Goal: Connect with others: Connect with other users

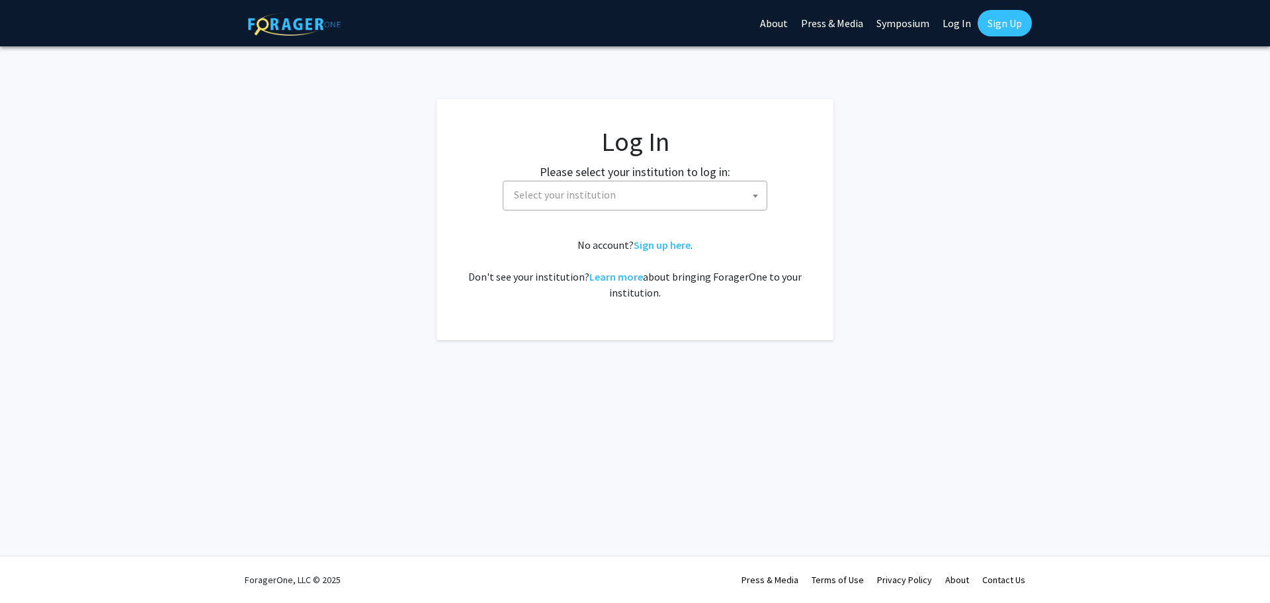
select select
click at [601, 206] on span "Select your institution" at bounding box center [638, 194] width 258 height 27
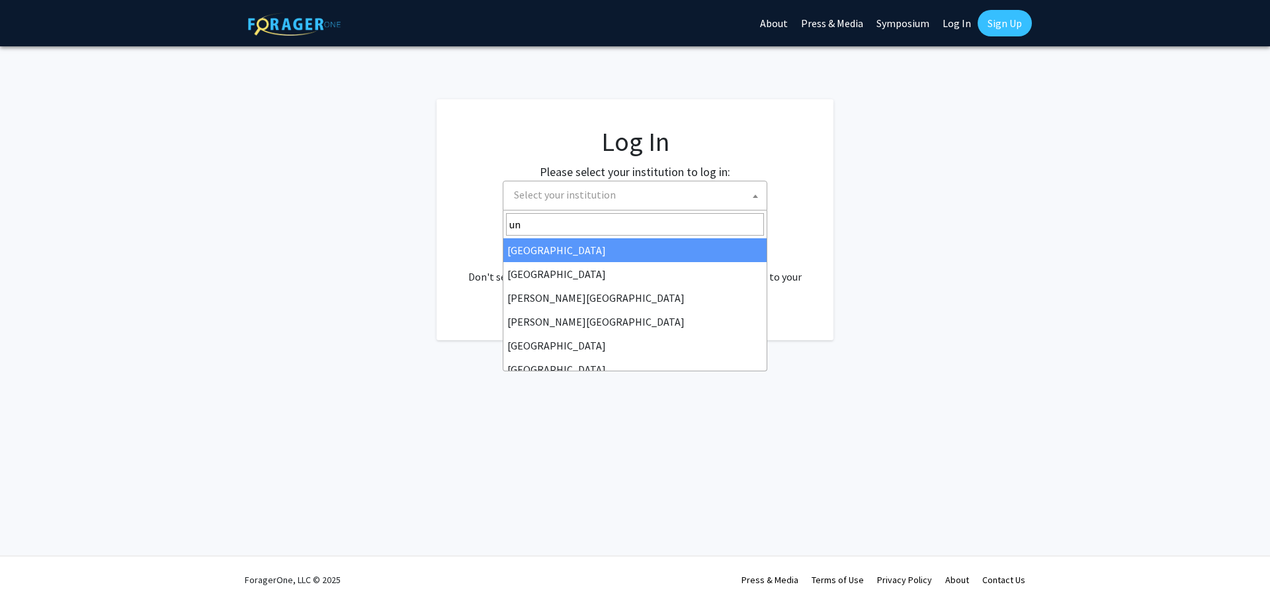
type input "u"
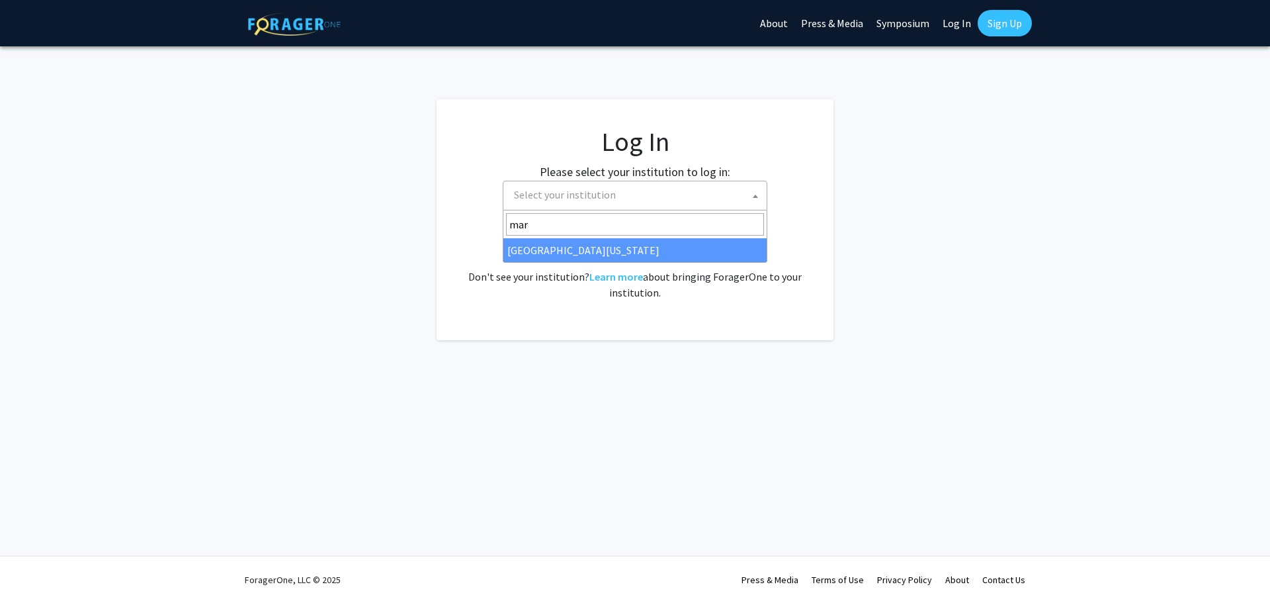
type input "[PERSON_NAME]"
select select "31"
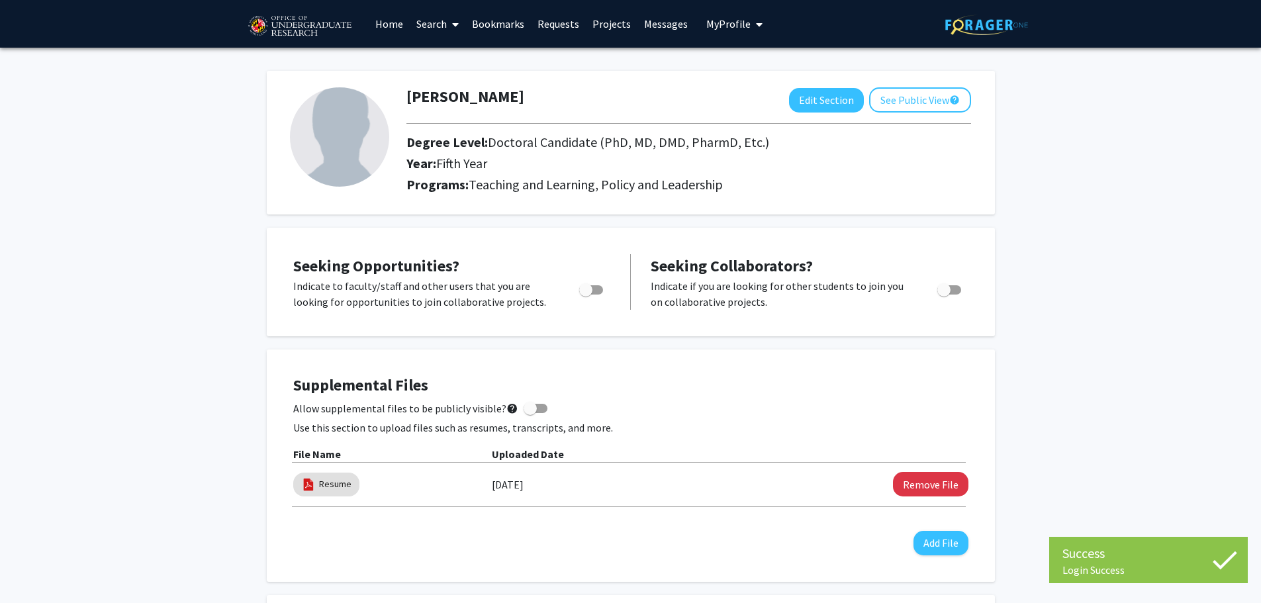
click at [439, 11] on link "Search" at bounding box center [438, 24] width 56 height 46
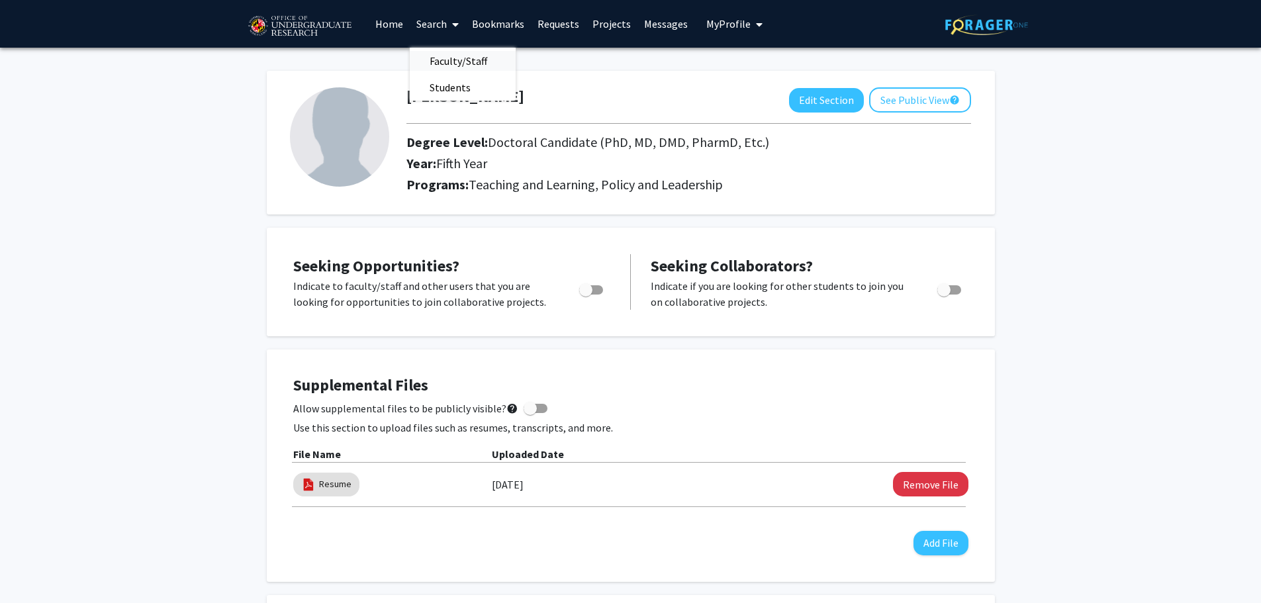
click at [456, 64] on span "Faculty/Staff" at bounding box center [458, 61] width 97 height 26
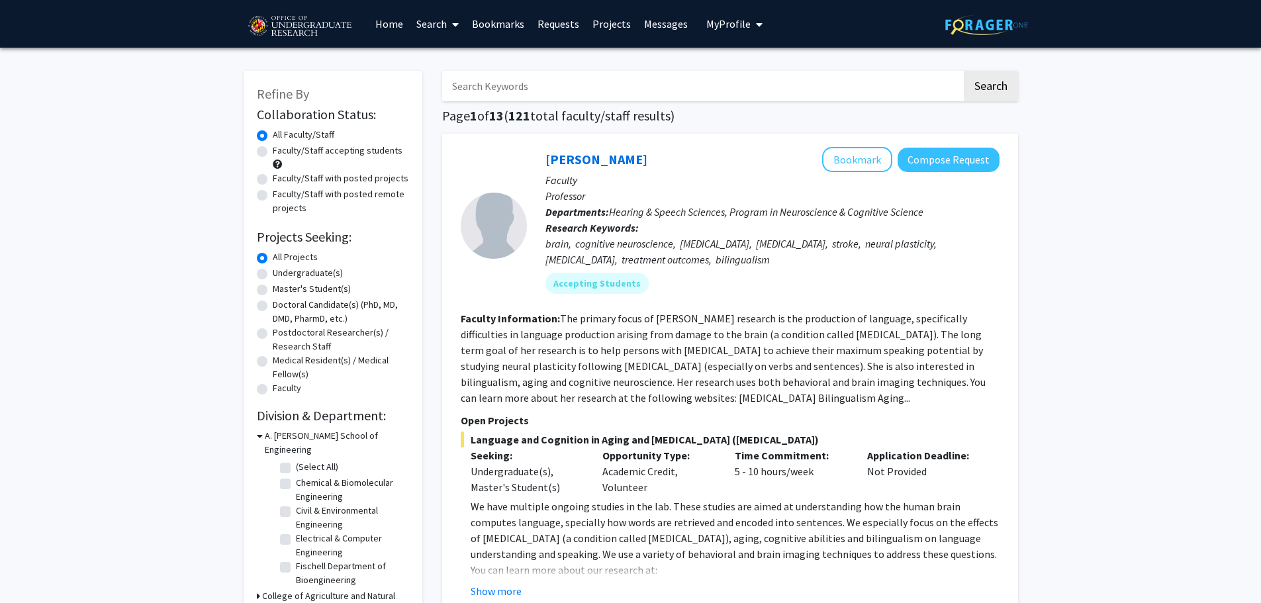
click at [535, 100] on input "Search Keywords" at bounding box center [701, 86] width 519 height 30
type input "geog"
click at [963, 71] on button "Search" at bounding box center [990, 86] width 54 height 30
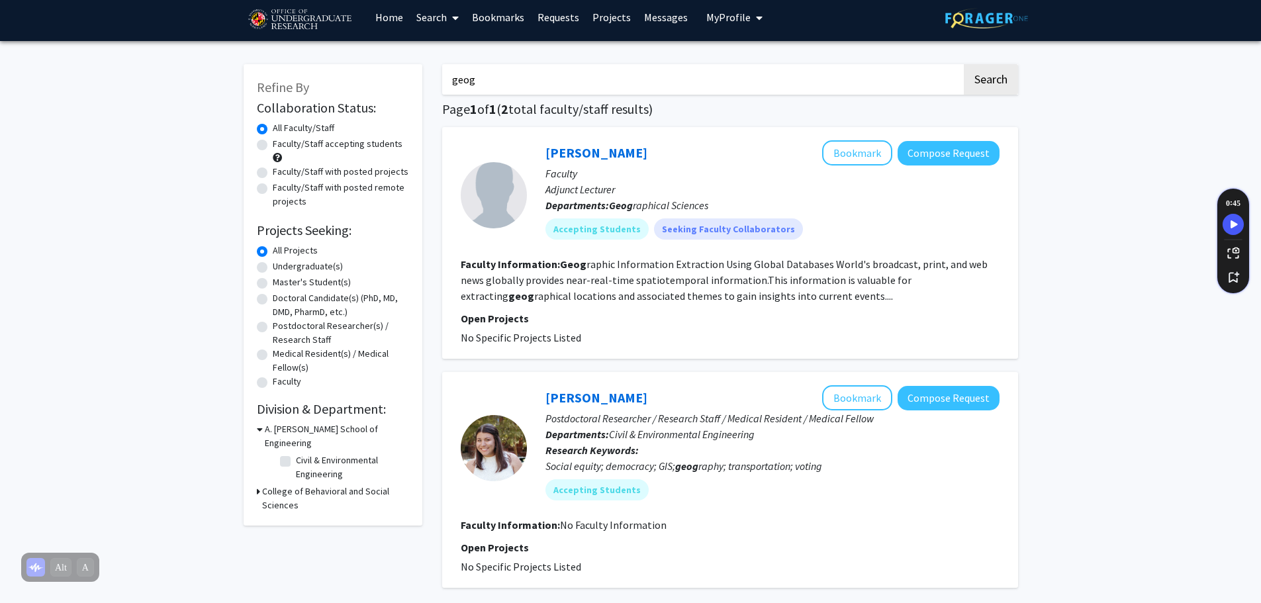
scroll to position [5, 0]
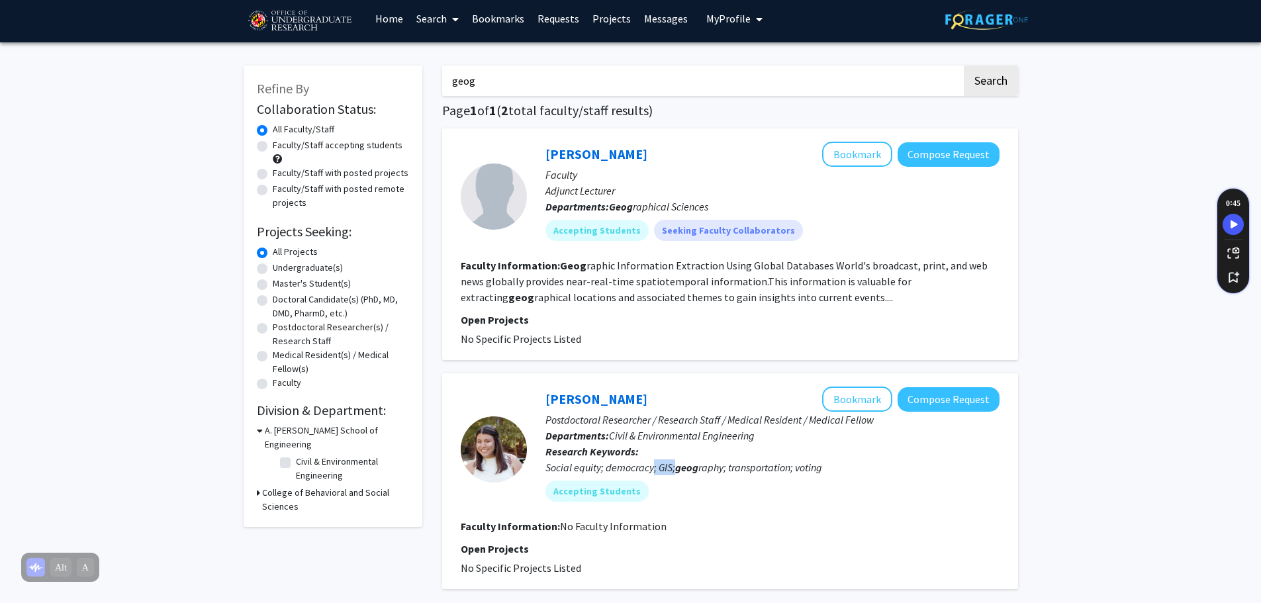
drag, startPoint x: 654, startPoint y: 470, endPoint x: 674, endPoint y: 466, distance: 20.2
click at [674, 466] on div "Social equity; democracy; GIS; geog raphy; transportation; voting" at bounding box center [772, 467] width 454 height 16
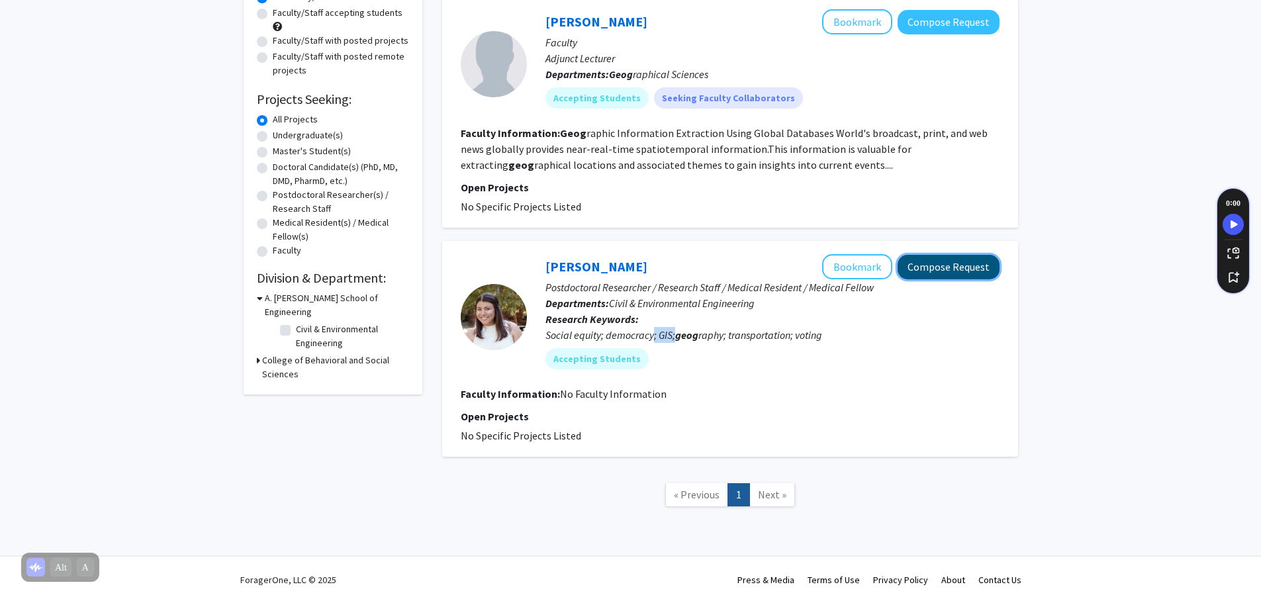
click at [931, 271] on button "Compose Request" at bounding box center [948, 267] width 102 height 24
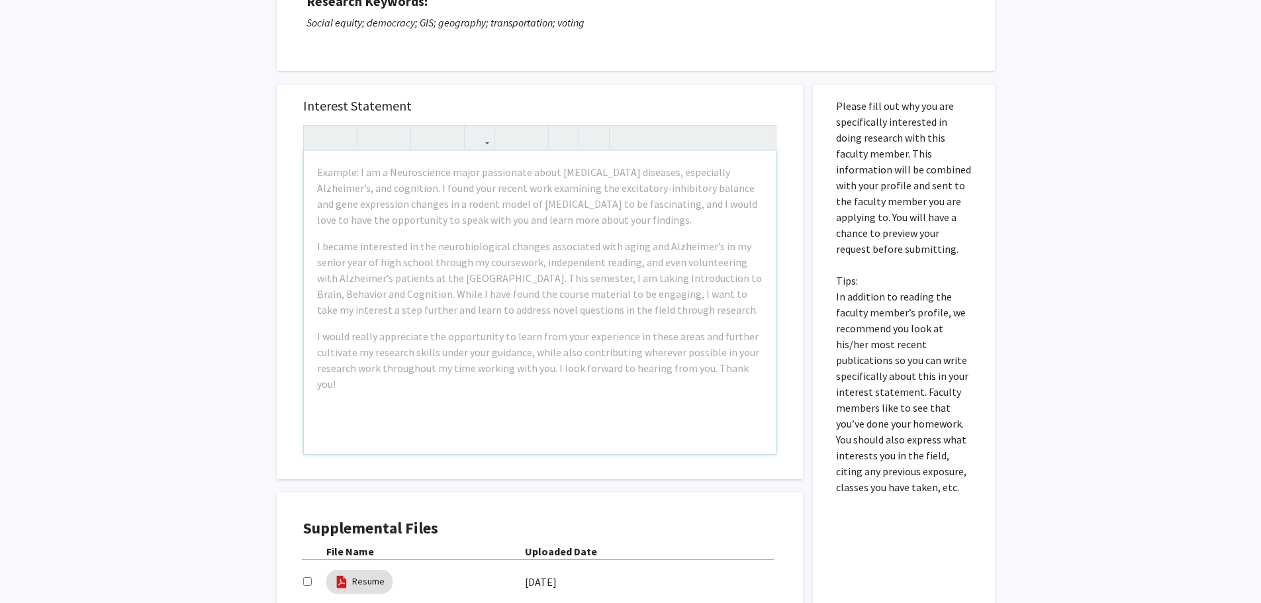
scroll to position [199, 0]
